Goal: Transaction & Acquisition: Purchase product/service

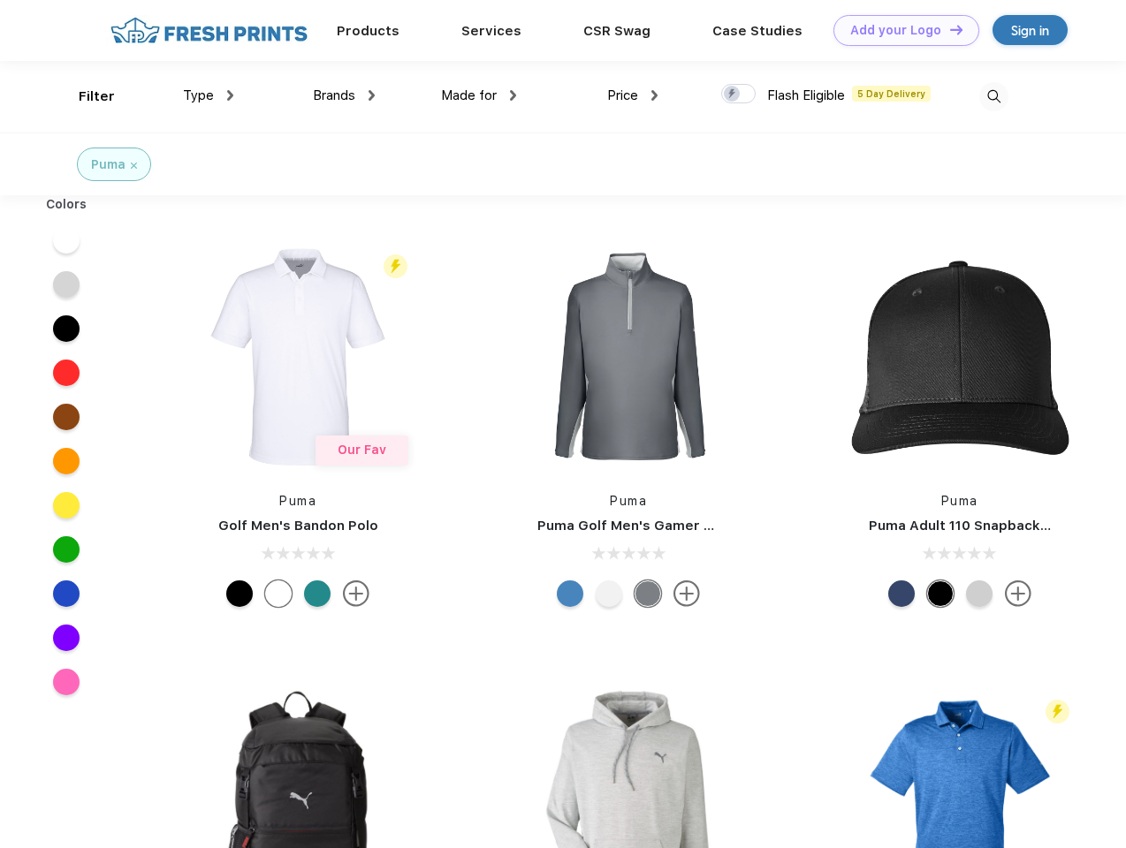
scroll to position [1, 0]
click at [899, 30] on link "Add your Logo Design Tool" at bounding box center [906, 30] width 146 height 31
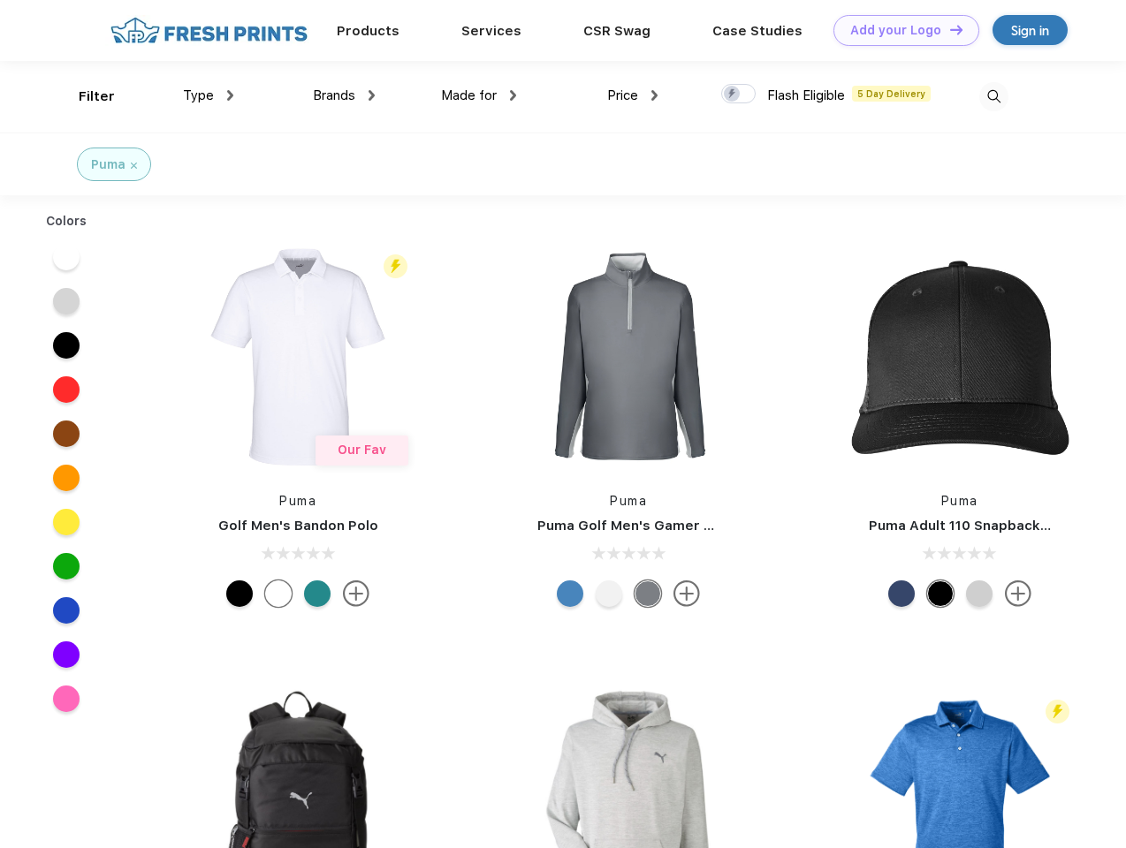
click at [0, 0] on div "Design Tool" at bounding box center [0, 0] width 0 height 0
click at [948, 29] on link "Add your Logo Design Tool" at bounding box center [906, 30] width 146 height 31
click at [85, 96] on div "Filter" at bounding box center [97, 97] width 36 height 20
click at [209, 95] on span "Type" at bounding box center [198, 95] width 31 height 16
click at [344, 95] on span "Brands" at bounding box center [334, 95] width 42 height 16
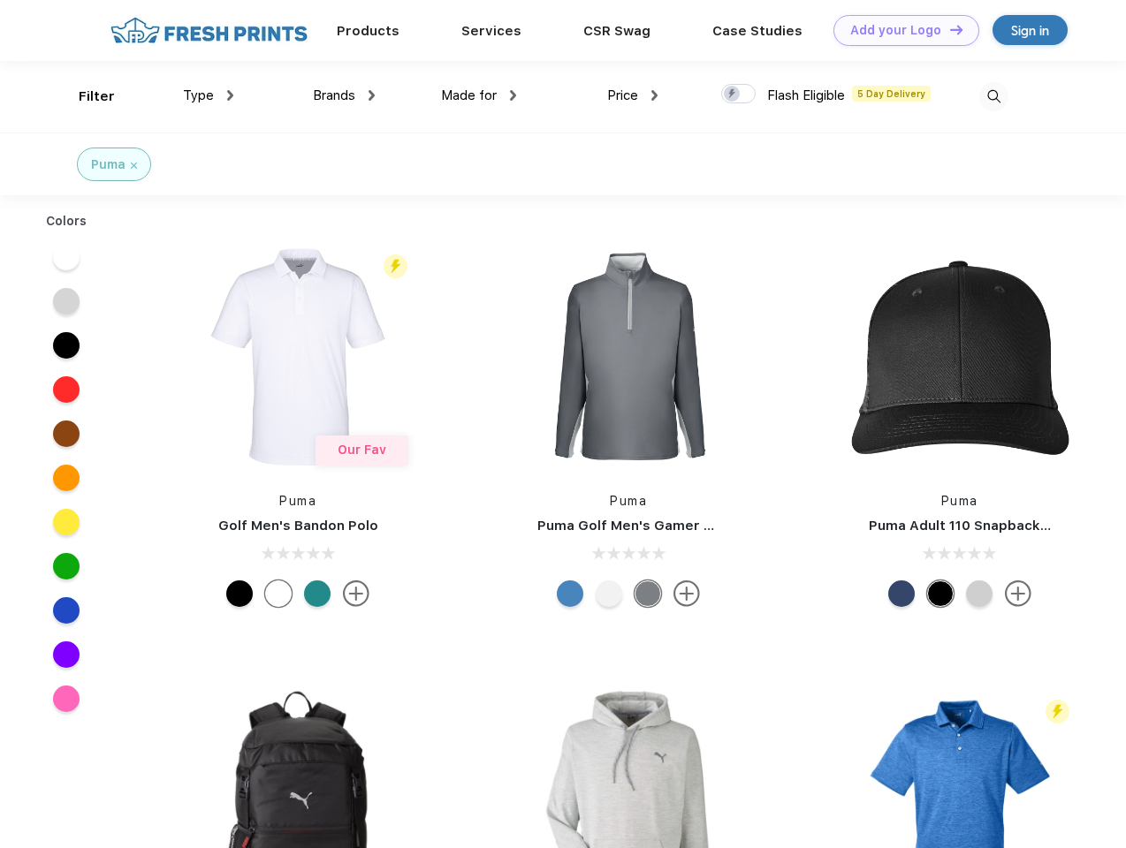
click at [479, 95] on span "Made for" at bounding box center [469, 95] width 56 height 16
click at [633, 95] on span "Price" at bounding box center [622, 95] width 31 height 16
click at [739, 95] on div at bounding box center [738, 93] width 34 height 19
click at [732, 95] on input "checkbox" at bounding box center [726, 88] width 11 height 11
click at [993, 96] on img at bounding box center [993, 96] width 29 height 29
